Goal: Task Accomplishment & Management: Use online tool/utility

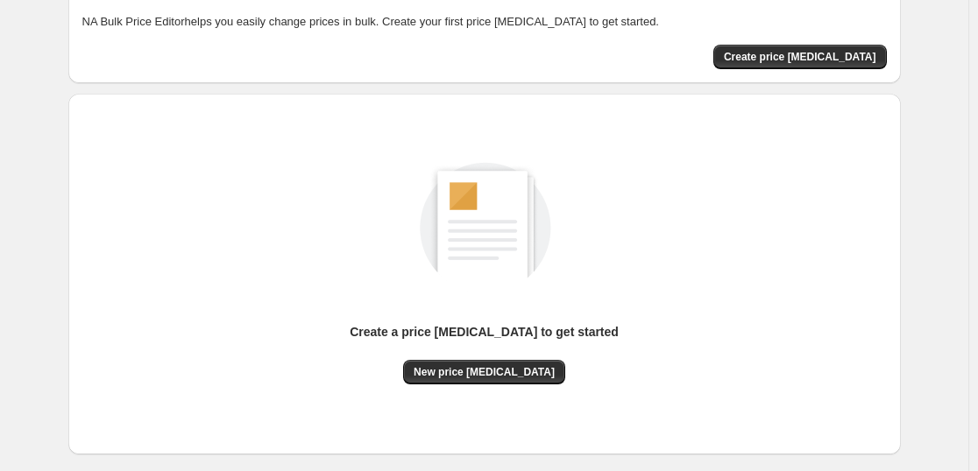
scroll to position [185, 0]
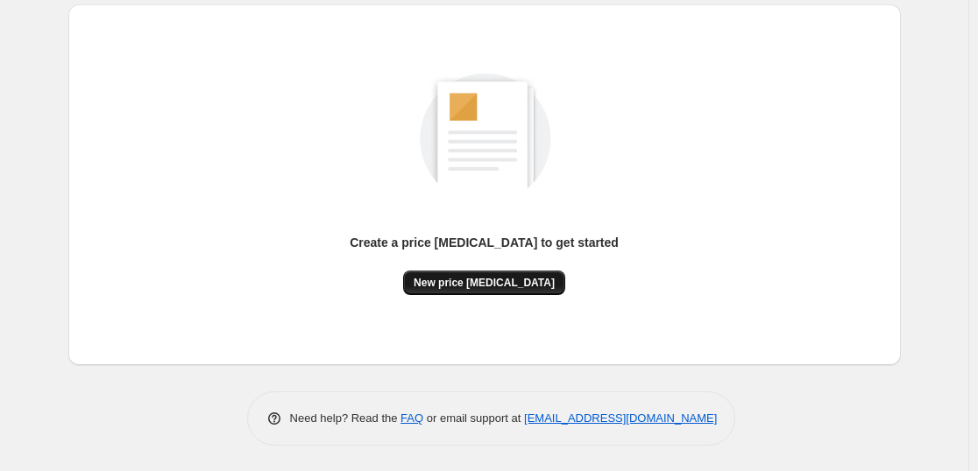
click at [507, 279] on span "New price [MEDICAL_DATA]" at bounding box center [483, 283] width 141 height 14
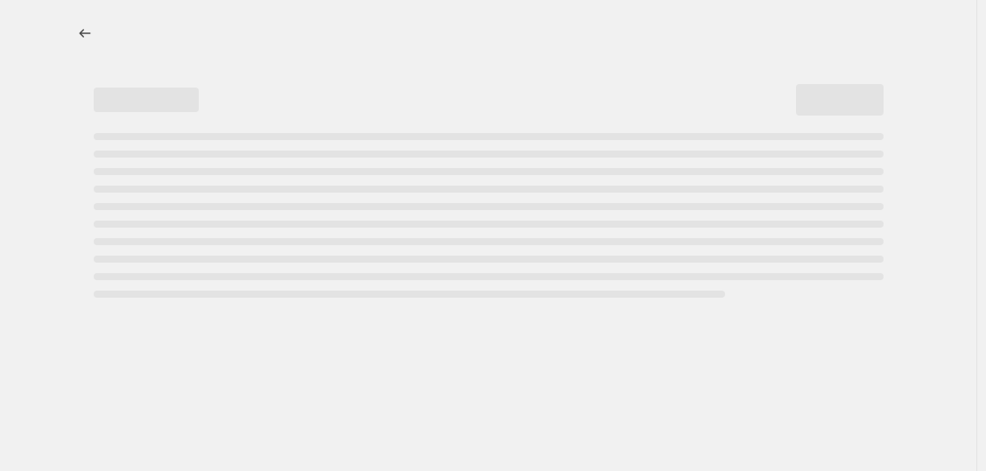
select select "percentage"
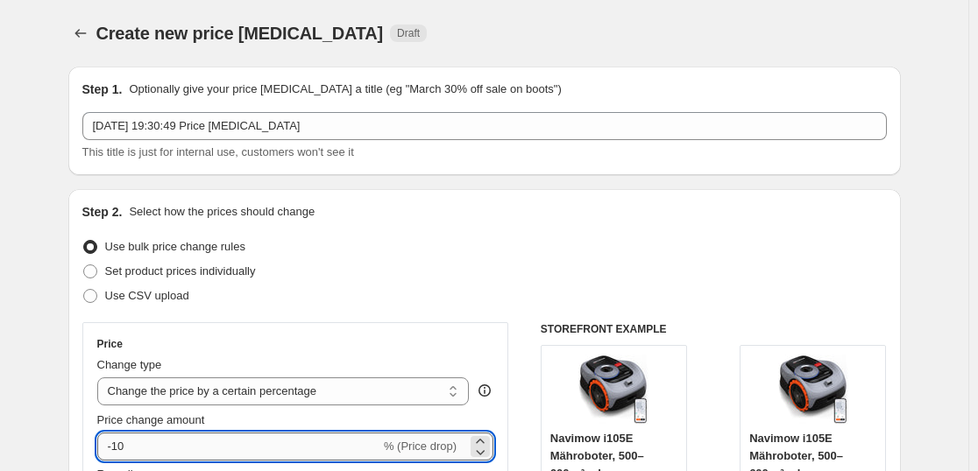
click at [159, 440] on input "-10" at bounding box center [238, 447] width 283 height 28
type input "-1"
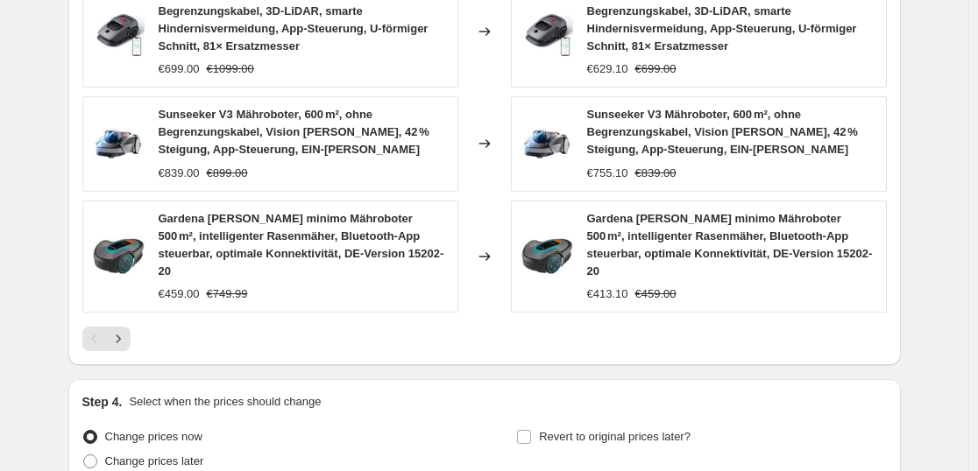
scroll to position [1414, 0]
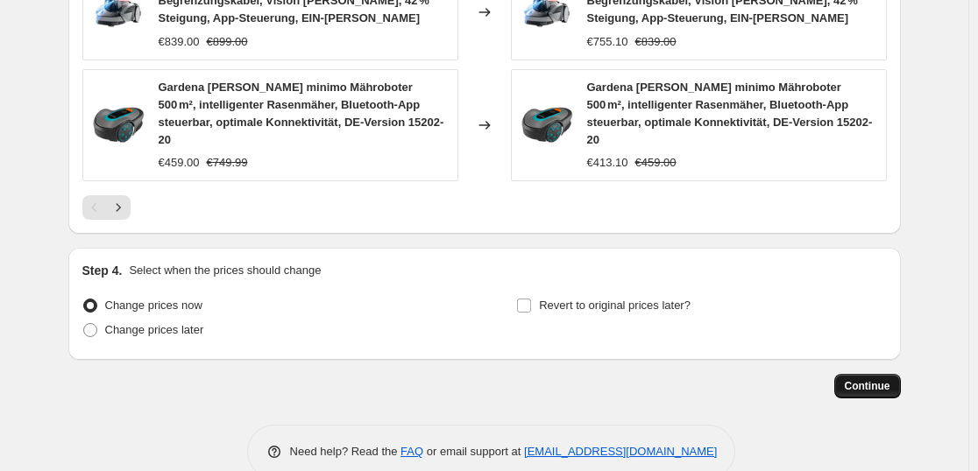
type input "-37"
click at [874, 379] on span "Continue" at bounding box center [867, 386] width 46 height 14
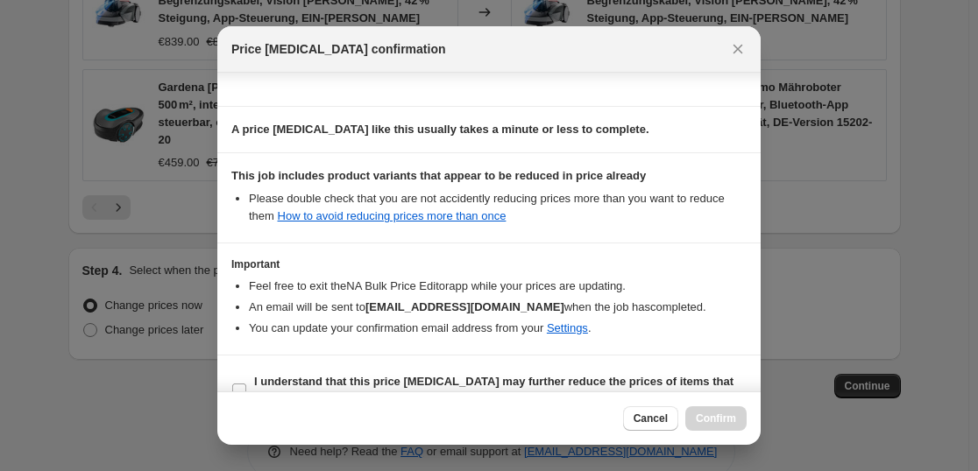
scroll to position [266, 0]
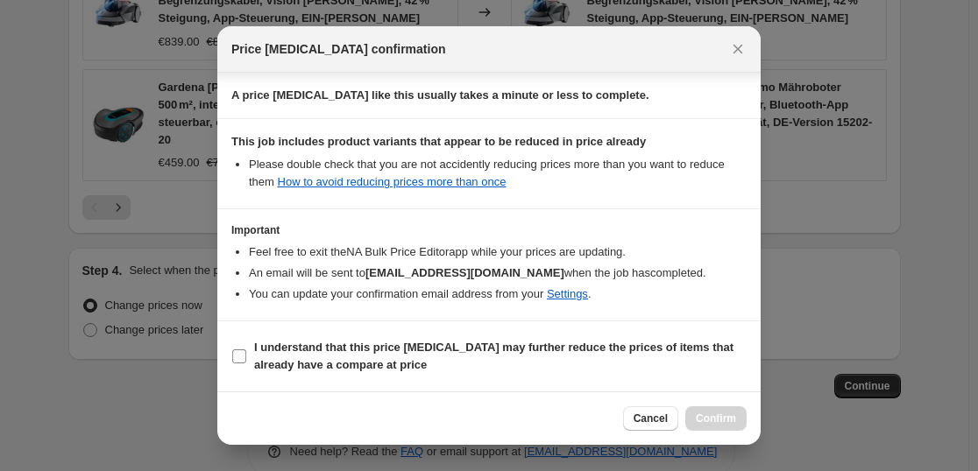
click at [284, 343] on b "I understand that this price change job may further reduce the prices of items …" at bounding box center [493, 356] width 479 height 31
click at [246, 350] on input "I understand that this price change job may further reduce the prices of items …" at bounding box center [239, 357] width 14 height 14
checkbox input "true"
click at [713, 420] on span "Confirm" at bounding box center [716, 419] width 40 height 14
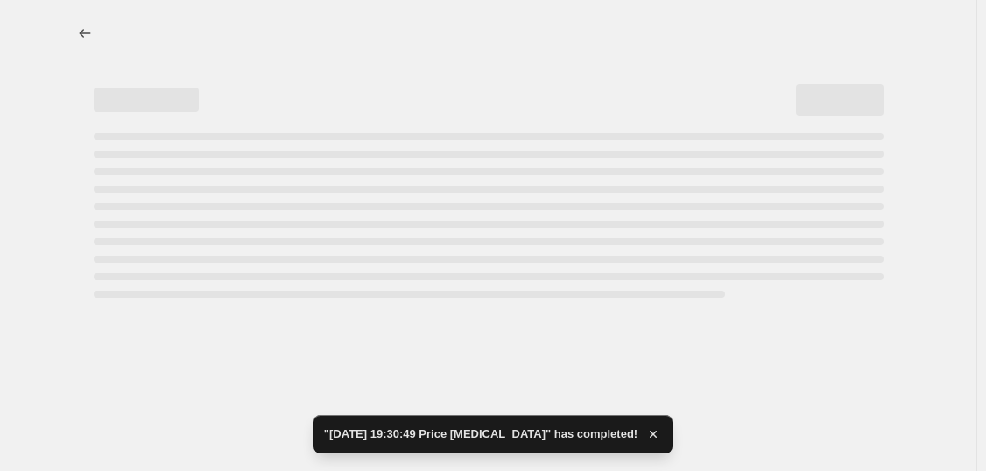
select select "percentage"
